Goal: Information Seeking & Learning: Check status

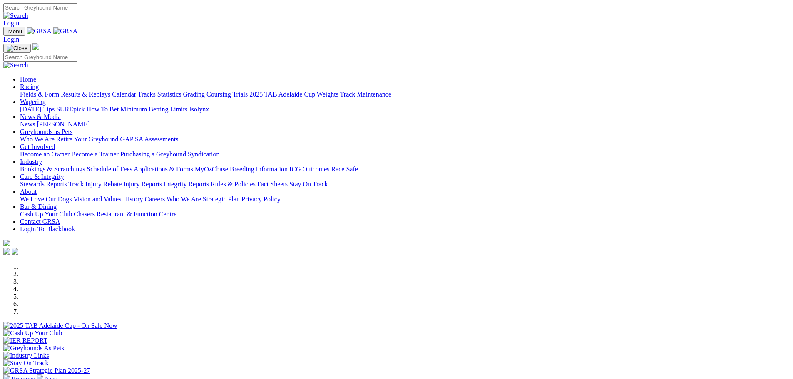
click at [110, 91] on link "Results & Replays" at bounding box center [86, 94] width 50 height 7
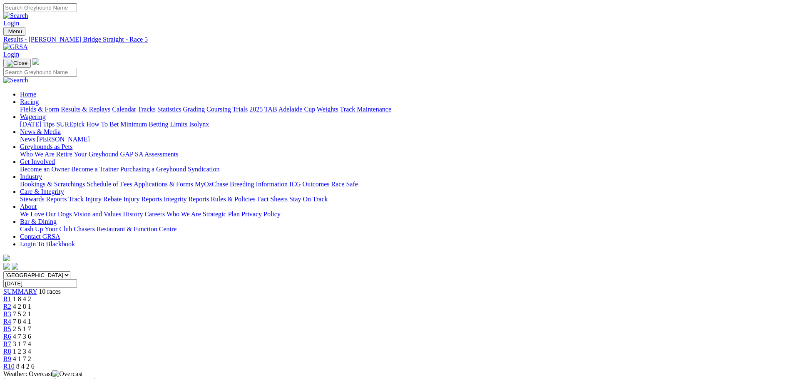
click at [11, 333] on span "R6" at bounding box center [7, 336] width 8 height 7
click at [11, 340] on span "R7" at bounding box center [7, 343] width 8 height 7
click at [11, 348] on span "R8" at bounding box center [7, 351] width 8 height 7
click at [11, 355] on span "R9" at bounding box center [7, 358] width 8 height 7
click at [15, 363] on span "R10" at bounding box center [8, 366] width 11 height 7
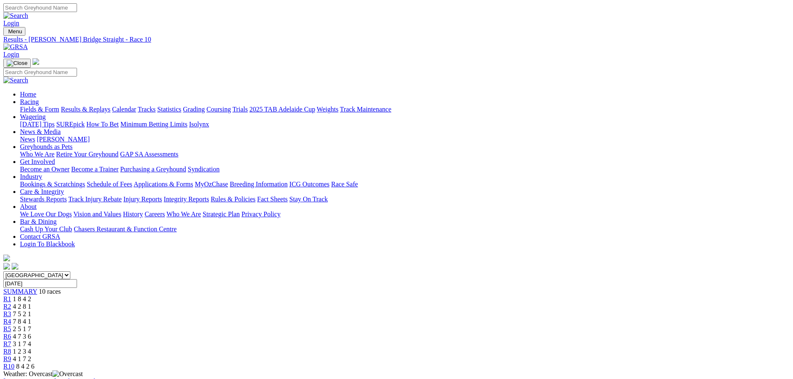
click at [59, 106] on link "Fields & Form" at bounding box center [39, 109] width 39 height 7
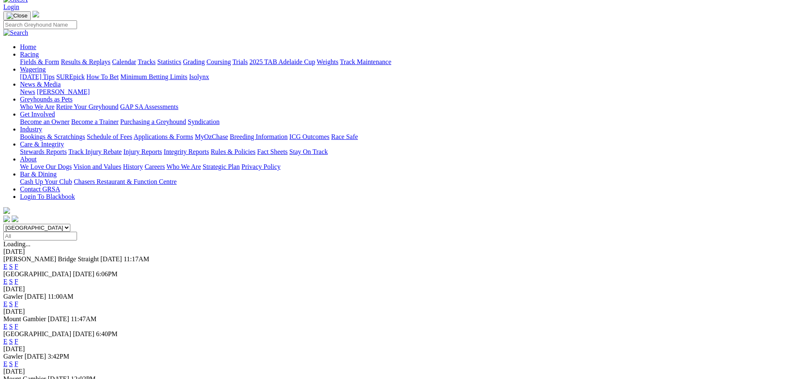
scroll to position [83, 0]
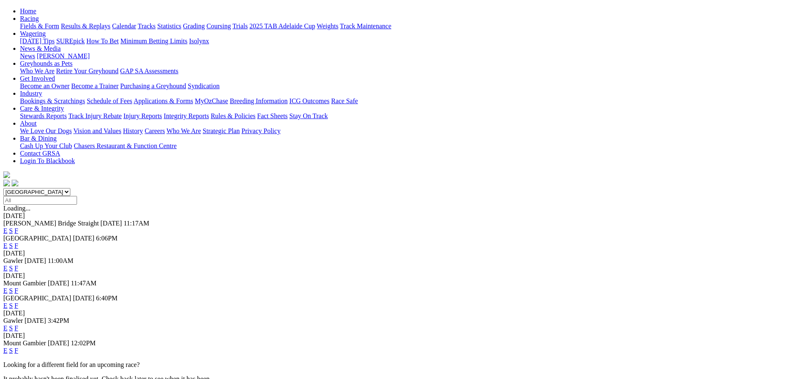
click at [18, 325] on link "F" at bounding box center [17, 328] width 4 height 7
